Goal: Task Accomplishment & Management: Manage account settings

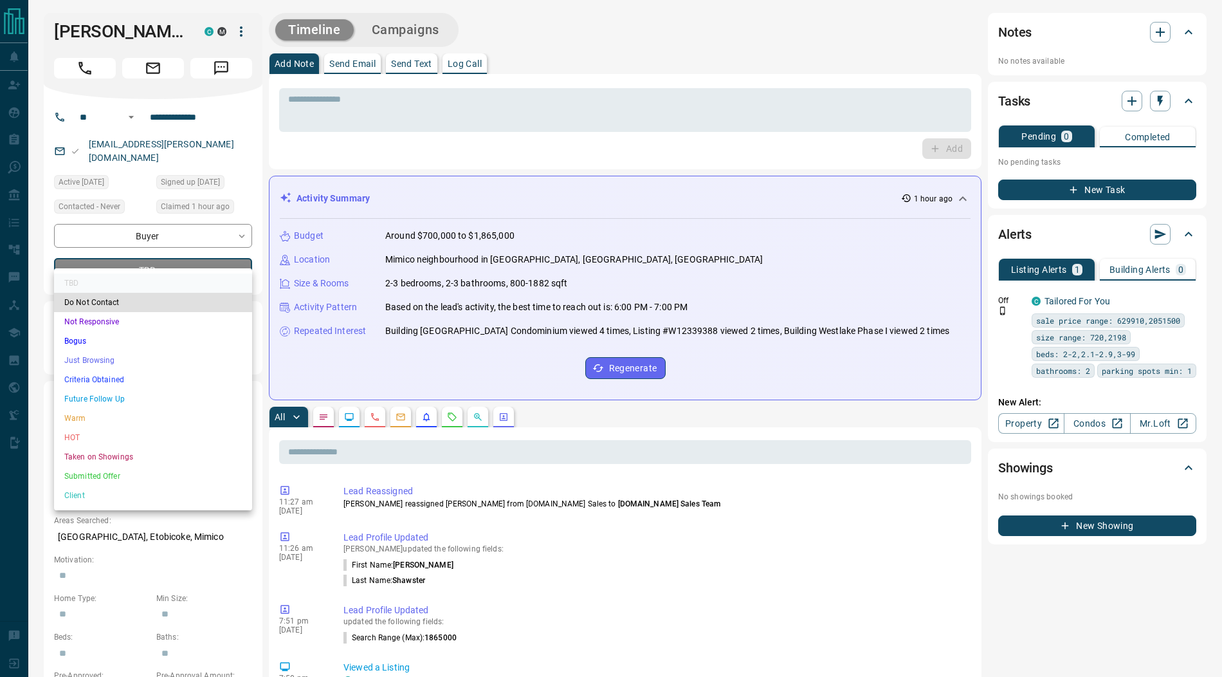
click at [106, 475] on li "Submitted Offer" at bounding box center [153, 475] width 198 height 19
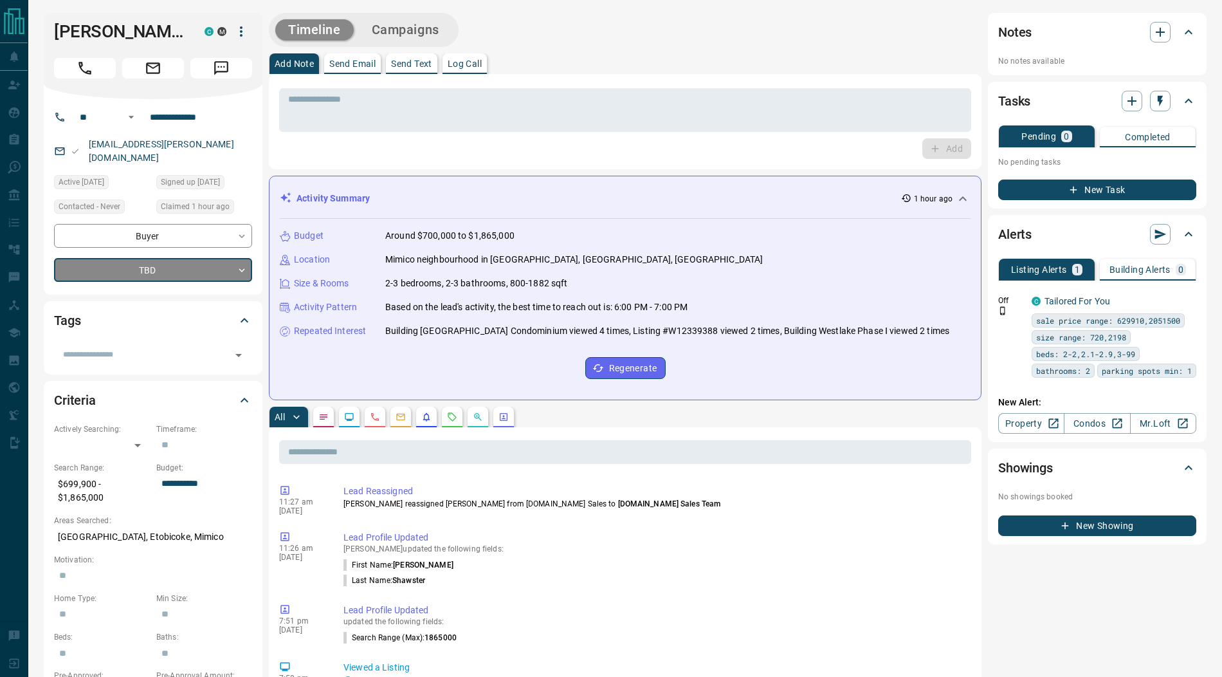
type input "*"
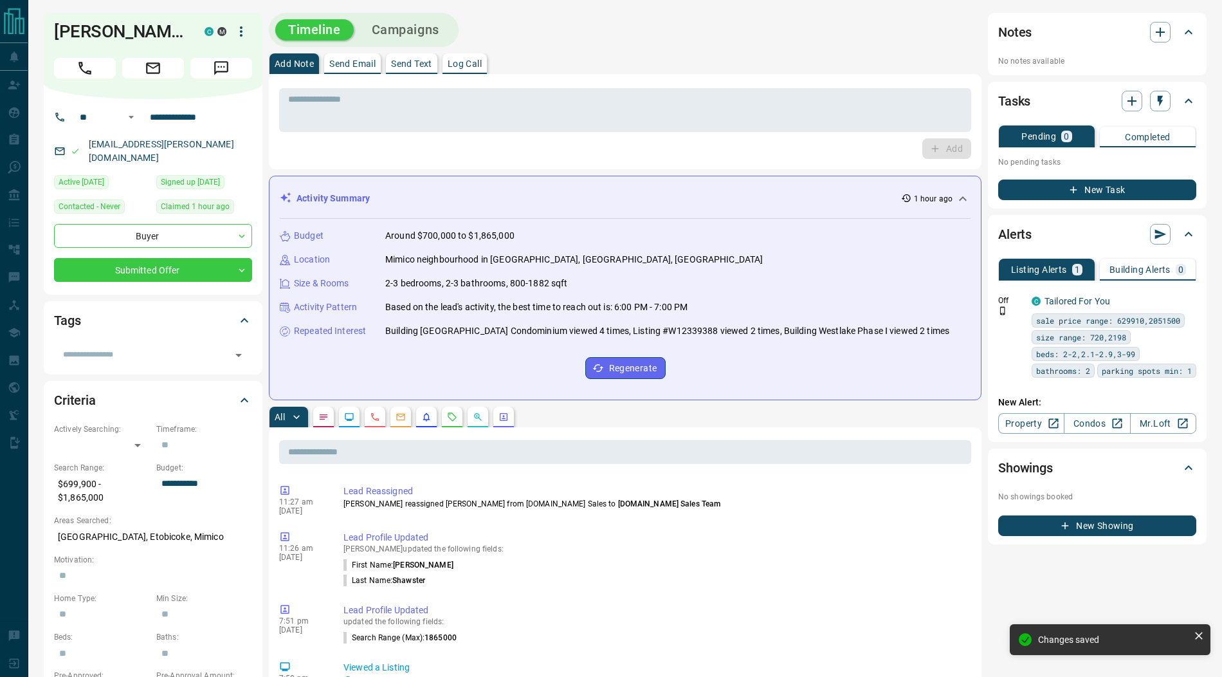
click at [242, 29] on icon "button" at bounding box center [240, 31] width 15 height 15
click at [232, 48] on li "Reassign Lead" at bounding box center [215, 57] width 76 height 19
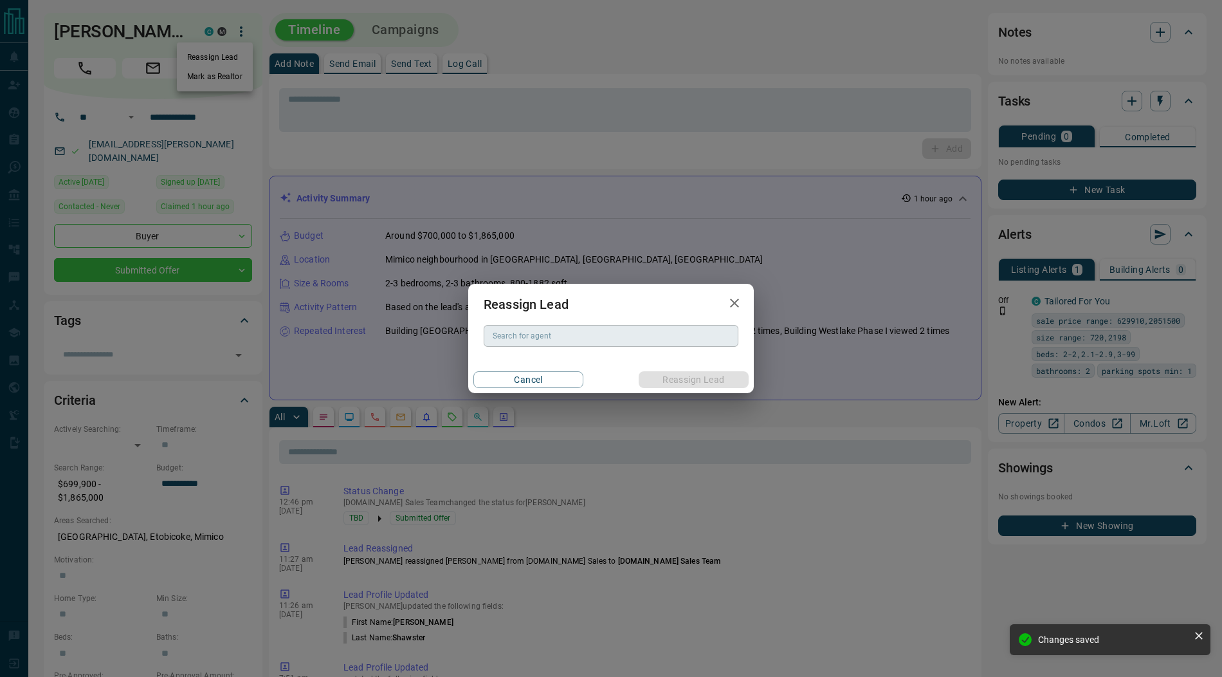
click at [515, 340] on div "Search for agent Search for agent" at bounding box center [611, 336] width 255 height 22
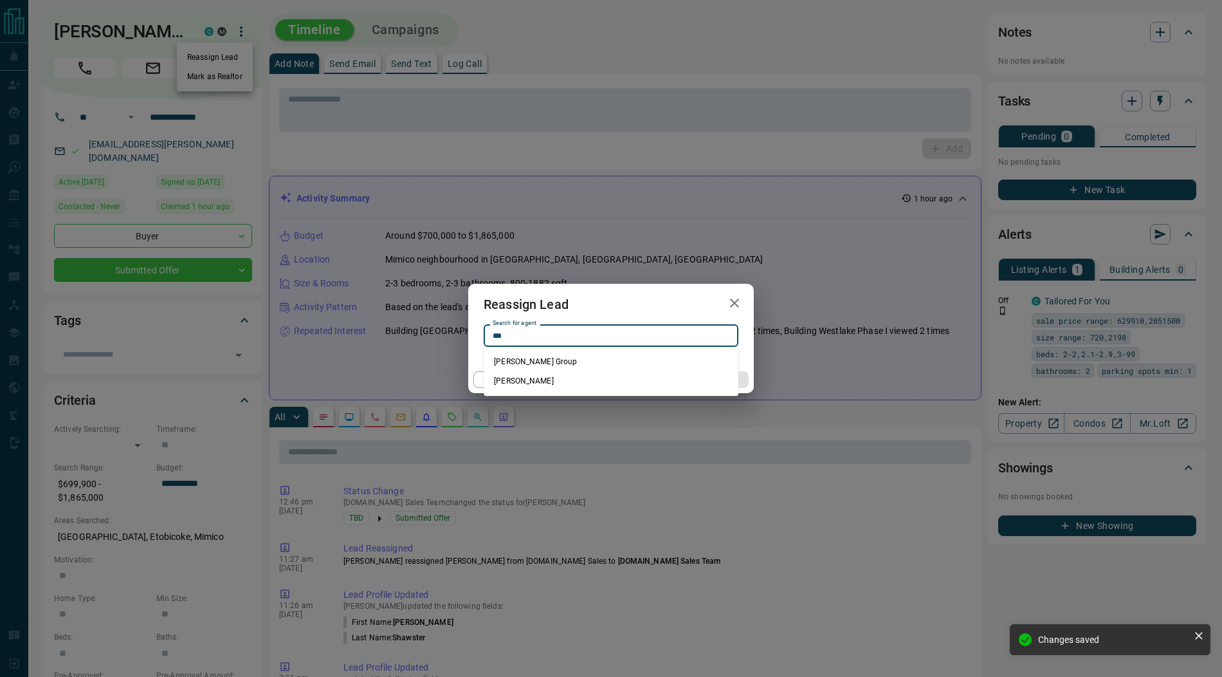
click at [540, 385] on li "[PERSON_NAME]" at bounding box center [611, 380] width 255 height 19
type input "**********"
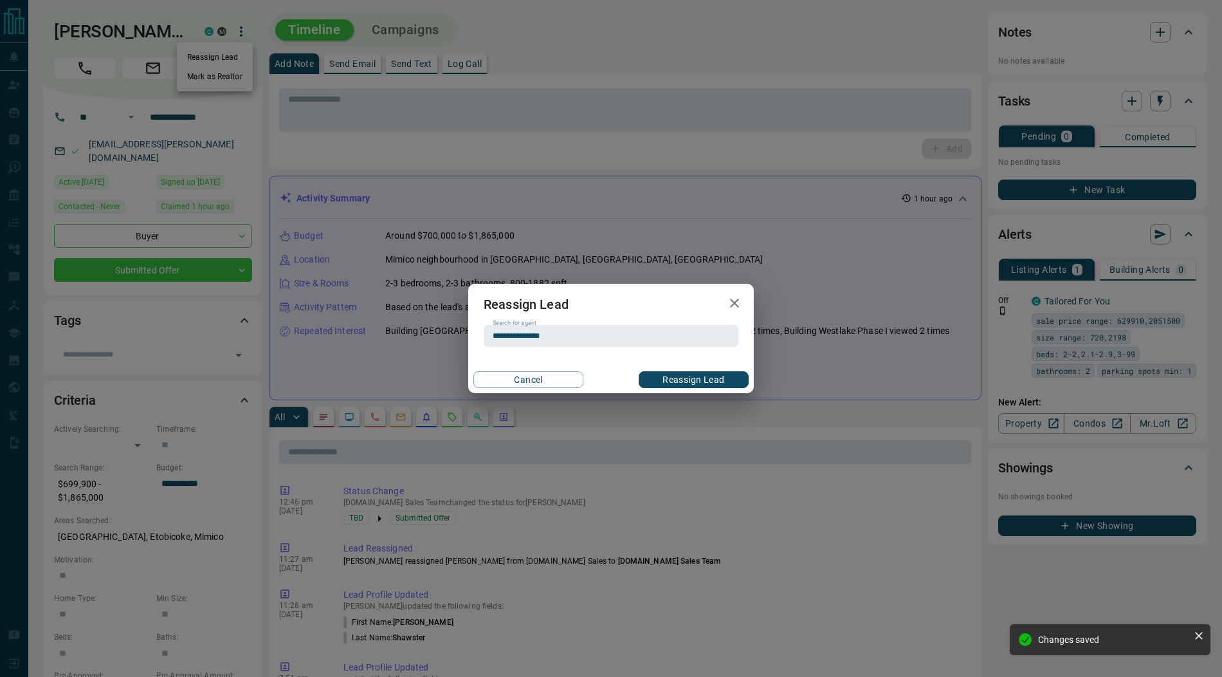
click at [661, 379] on button "Reassign Lead" at bounding box center [694, 379] width 110 height 17
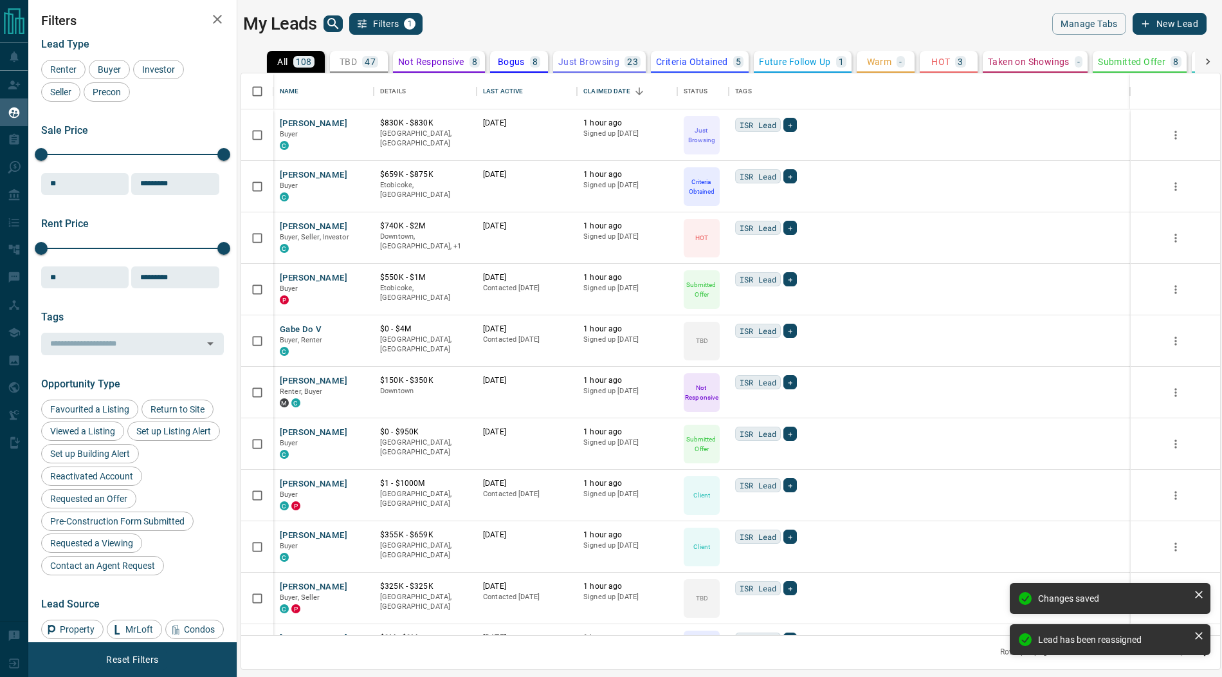
scroll to position [562, 979]
